Goal: Task Accomplishment & Management: Manage account settings

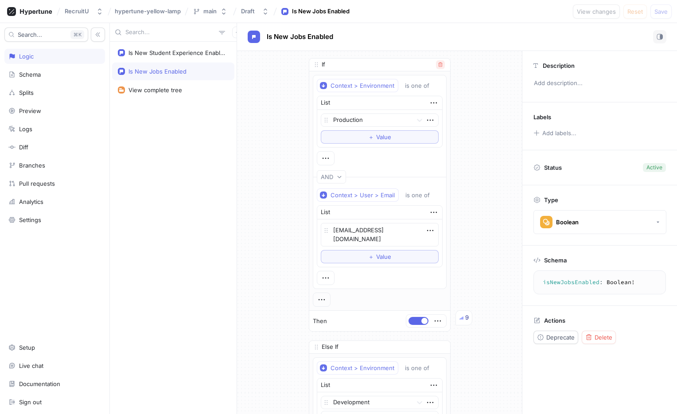
click at [440, 65] on icon "button" at bounding box center [440, 64] width 5 height 5
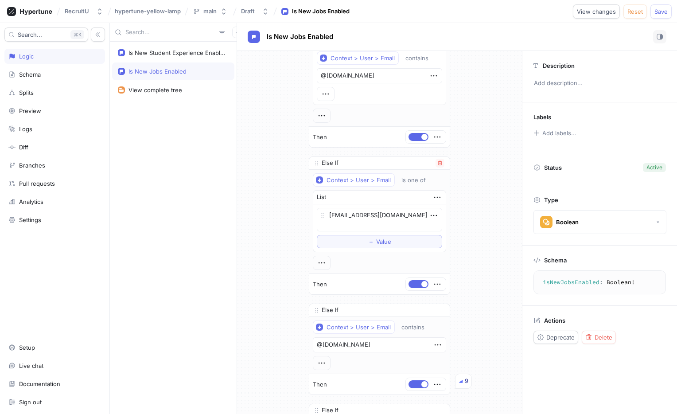
scroll to position [388, 0]
click at [443, 160] on button "button" at bounding box center [440, 162] width 9 height 9
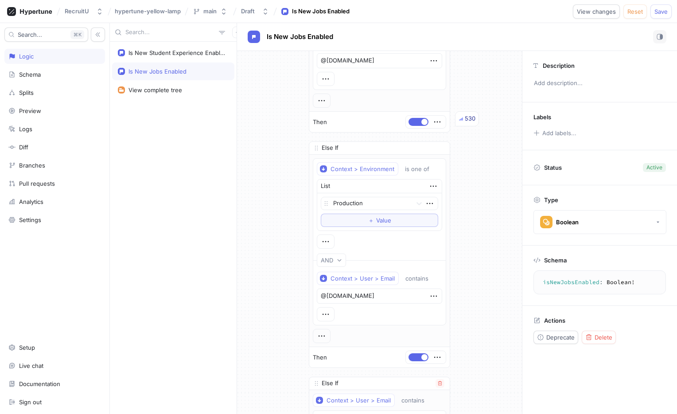
scroll to position [0, 0]
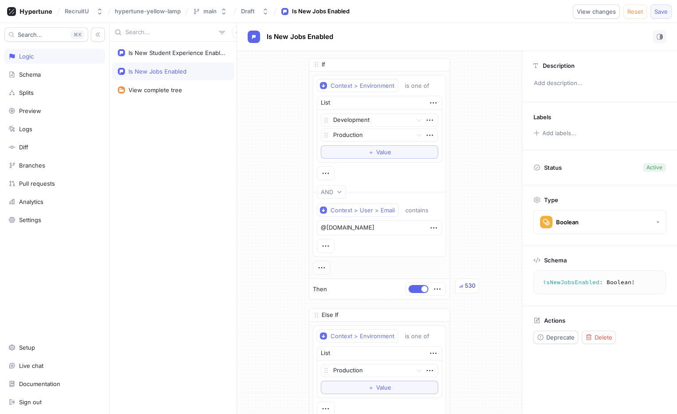
click at [503, 11] on span "Save" at bounding box center [661, 11] width 13 height 5
click at [437, 65] on icon "button" at bounding box center [439, 64] width 5 height 5
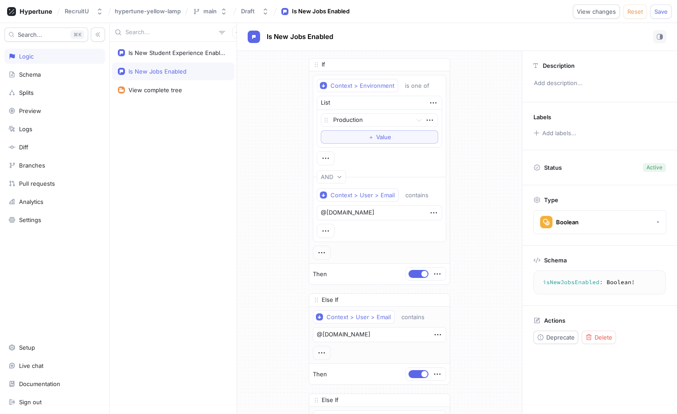
click at [437, 65] on icon "button" at bounding box center [439, 64] width 5 height 5
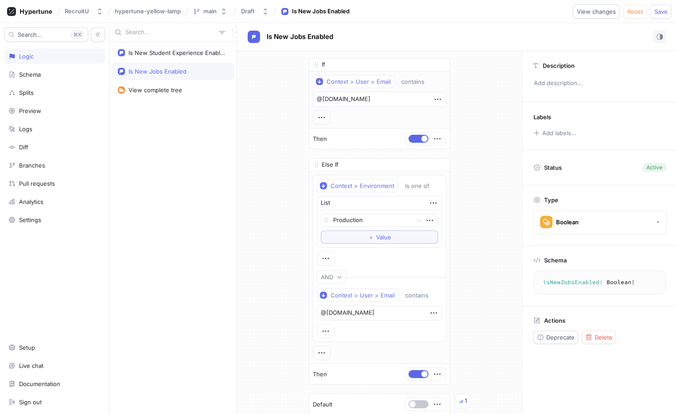
click at [437, 65] on icon "button" at bounding box center [439, 64] width 5 height 5
type textarea "x"
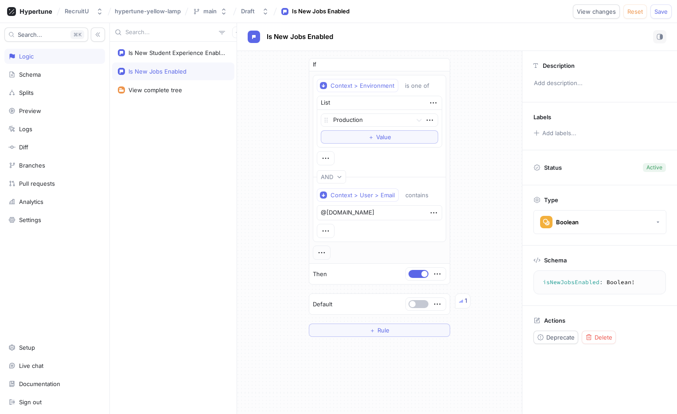
click at [437, 65] on icon "button" at bounding box center [439, 64] width 5 height 5
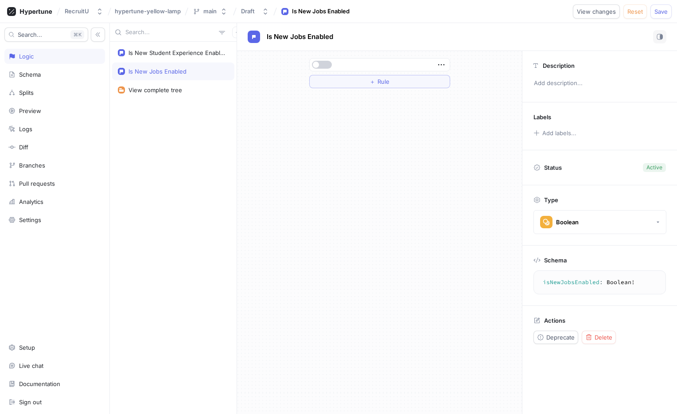
click at [318, 65] on span "button" at bounding box center [316, 65] width 6 height 6
click at [503, 12] on span "Save" at bounding box center [661, 11] width 13 height 5
